Goal: Find specific page/section: Find specific page/section

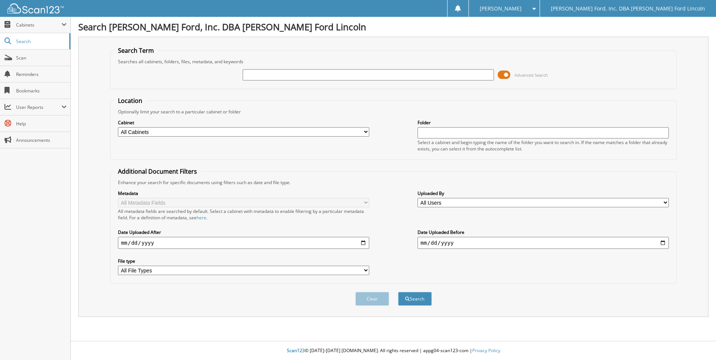
click at [274, 76] on input "text" at bounding box center [368, 74] width 251 height 11
type input "[PERSON_NAME]"
click at [398, 292] on button "Search" at bounding box center [415, 299] width 34 height 14
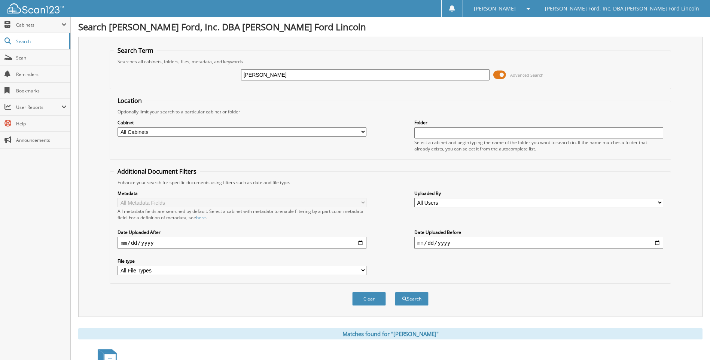
click at [251, 74] on input "[PERSON_NAME]" at bounding box center [365, 74] width 249 height 11
type input "sam walker"
click at [395, 292] on button "Search" at bounding box center [412, 299] width 34 height 14
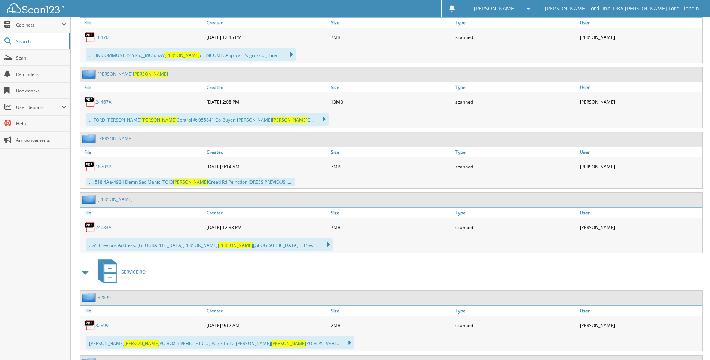
scroll to position [861, 0]
